Goal: Task Accomplishment & Management: Use online tool/utility

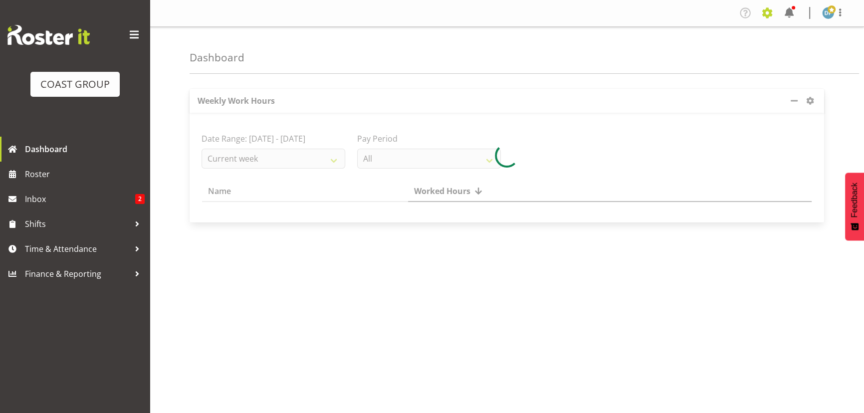
click at [762, 11] on span at bounding box center [767, 13] width 16 height 16
click at [713, 50] on link "Jobs" at bounding box center [727, 54] width 96 height 18
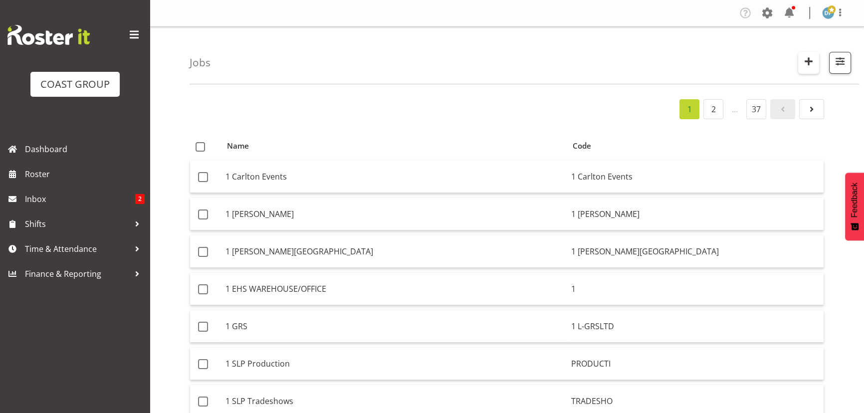
click at [810, 59] on span "button" at bounding box center [808, 61] width 13 height 13
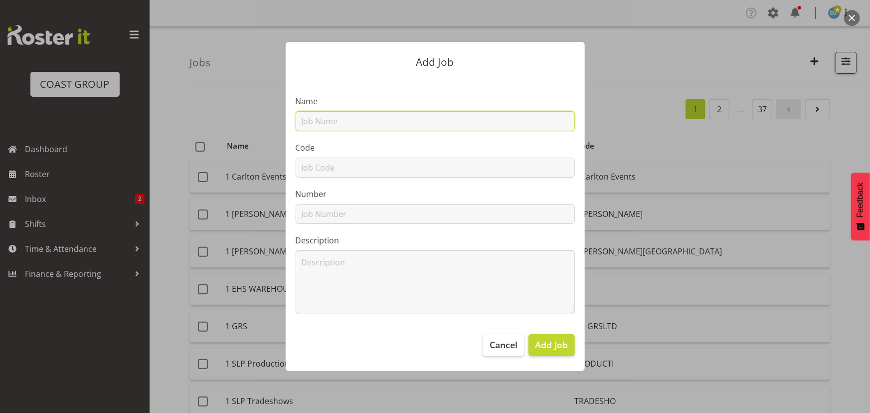
click at [363, 124] on input "text" at bounding box center [435, 121] width 279 height 20
type input "22509024 - RS Group @ EEA"
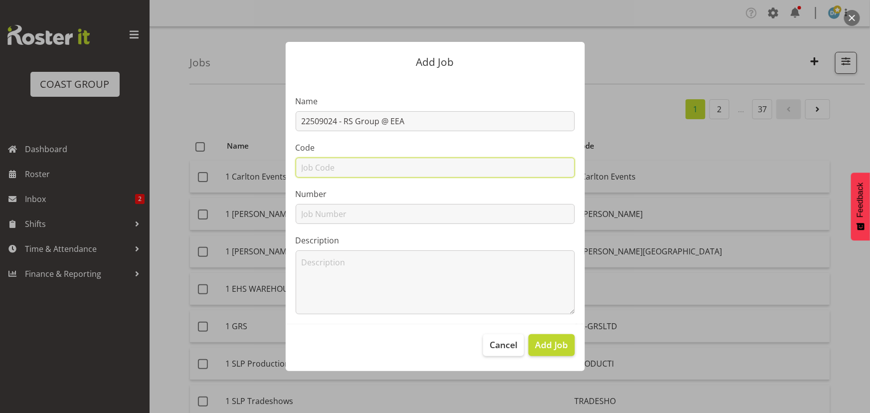
click at [402, 170] on input "text" at bounding box center [435, 168] width 279 height 20
type input "22509024"
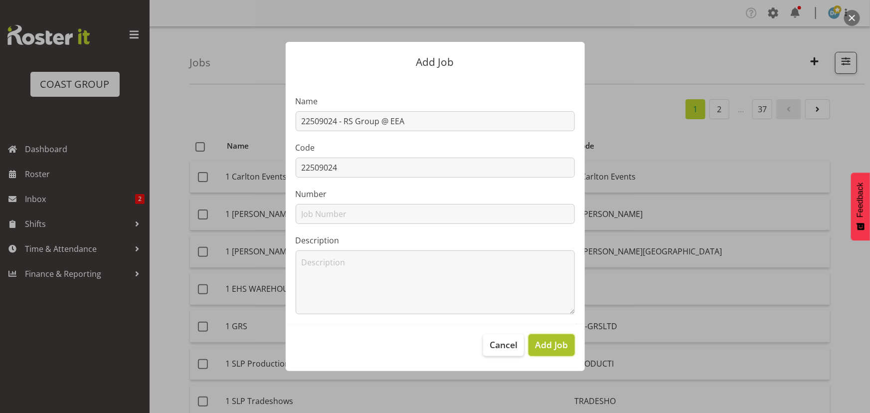
click at [534, 338] on button "Add Job" at bounding box center [552, 345] width 46 height 22
